Goal: Check status: Check status

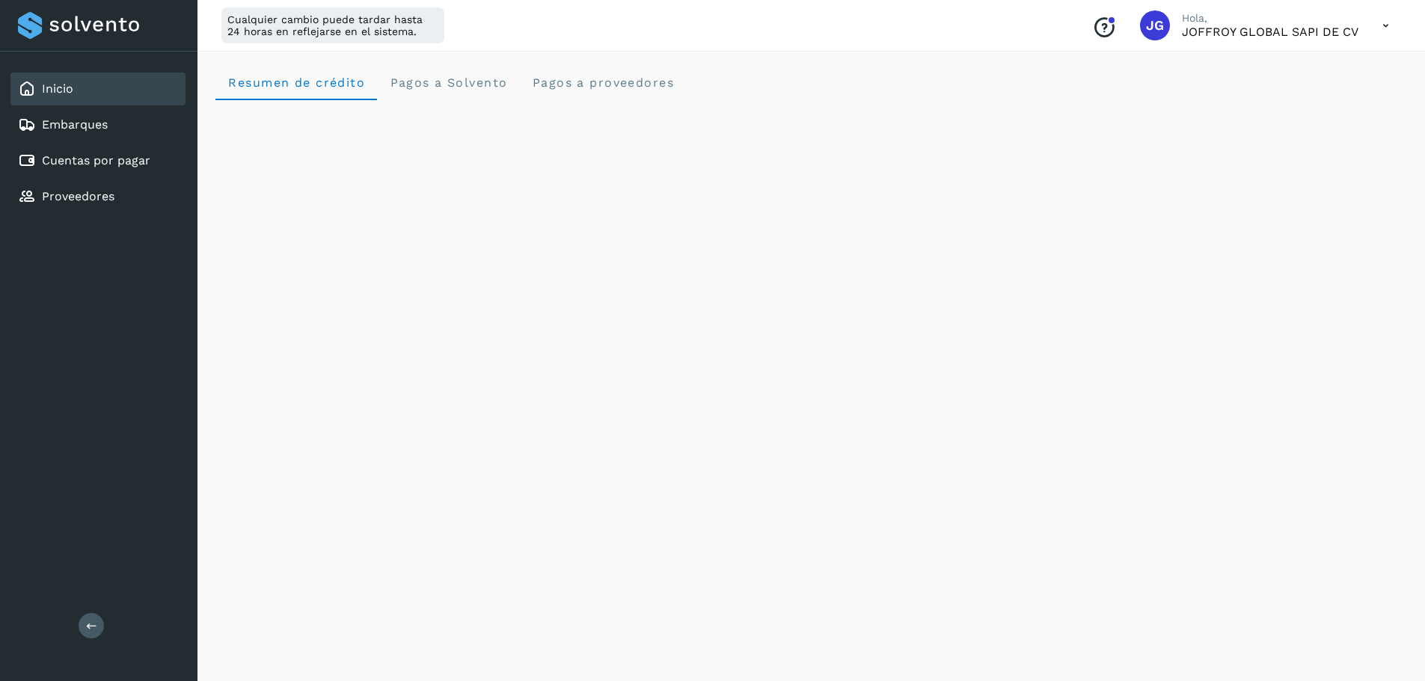
scroll to position [212, 0]
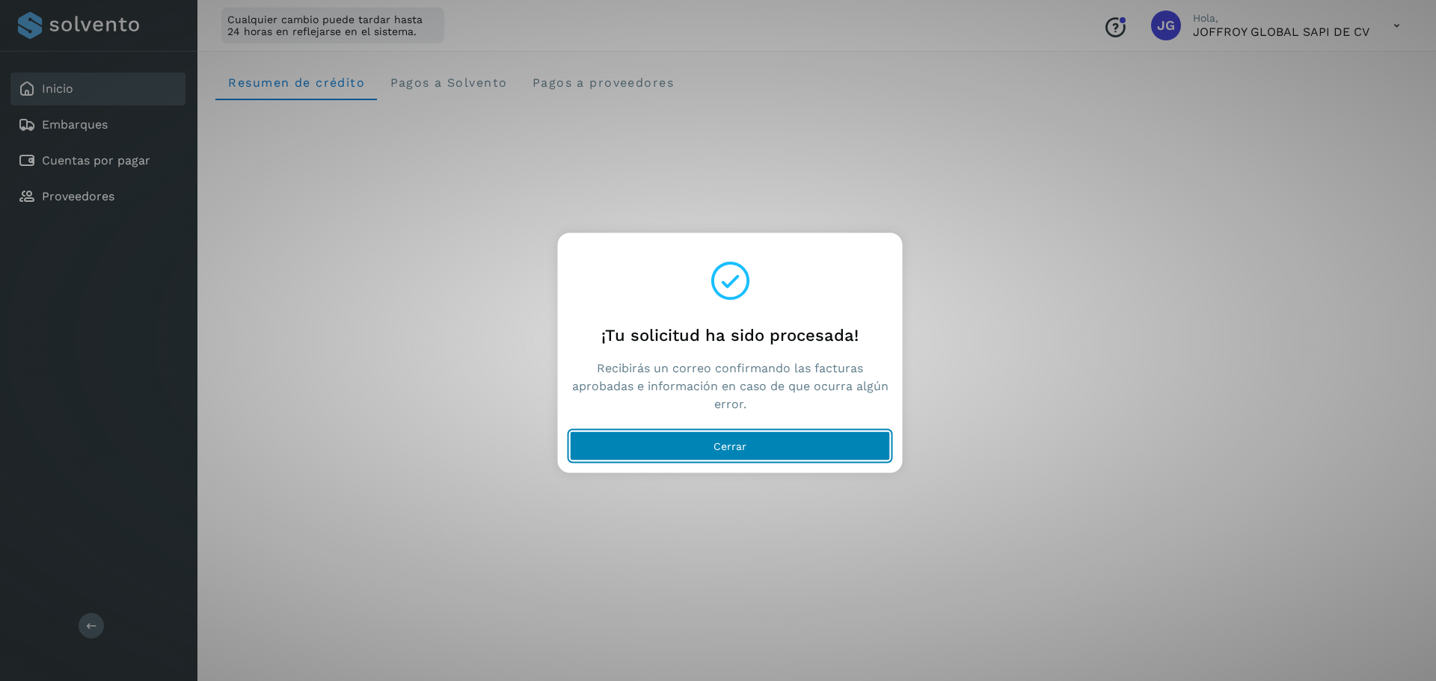
click at [743, 442] on span "Cerrar" at bounding box center [729, 445] width 33 height 10
